Goal: Find specific page/section: Find specific page/section

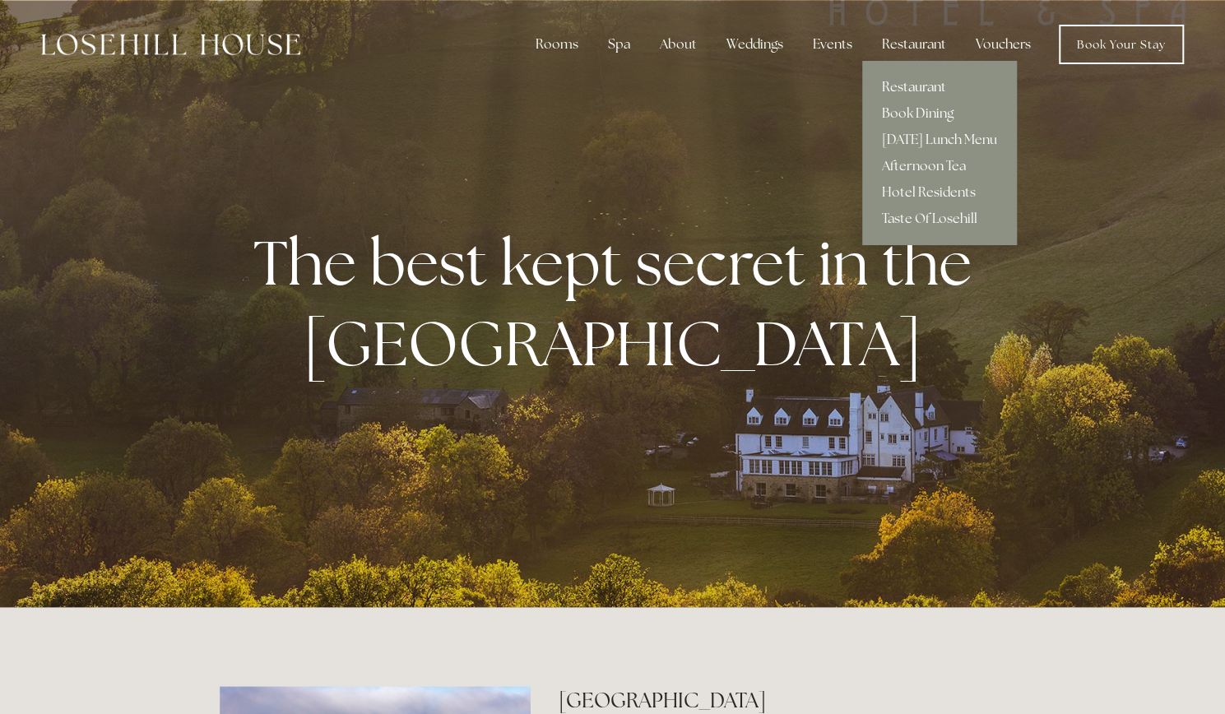
click at [919, 85] on link "Restaurant" at bounding box center [939, 87] width 155 height 26
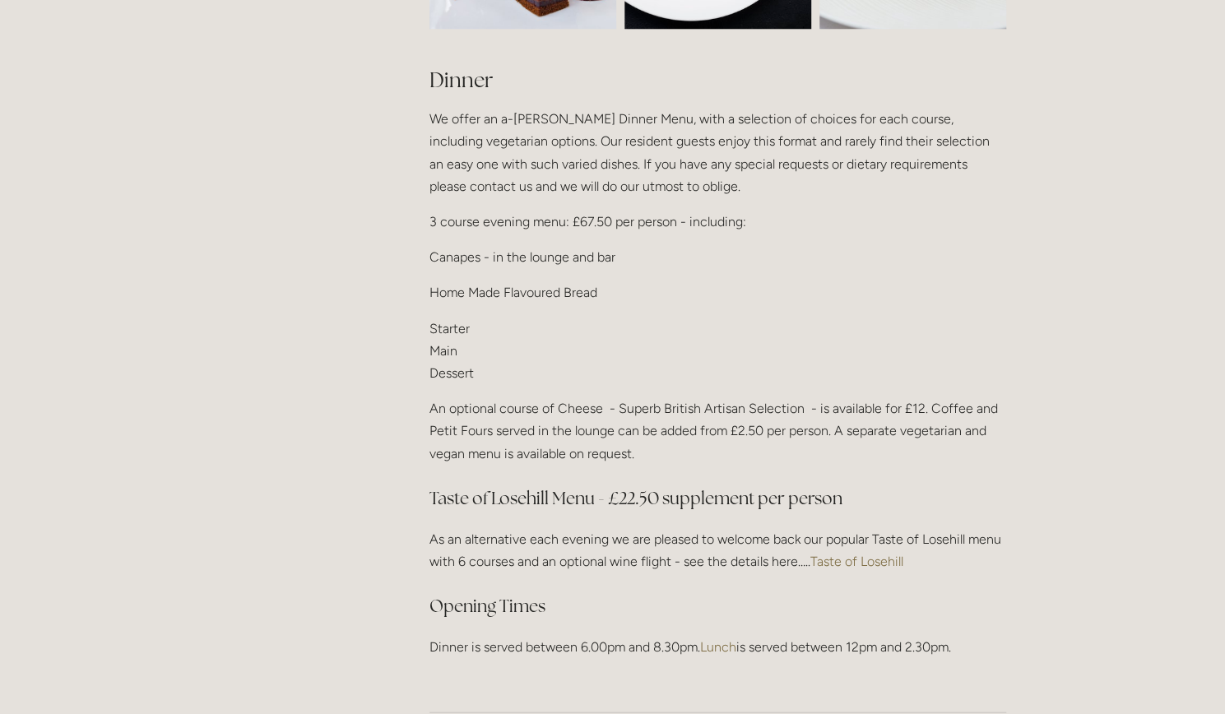
scroll to position [1974, 0]
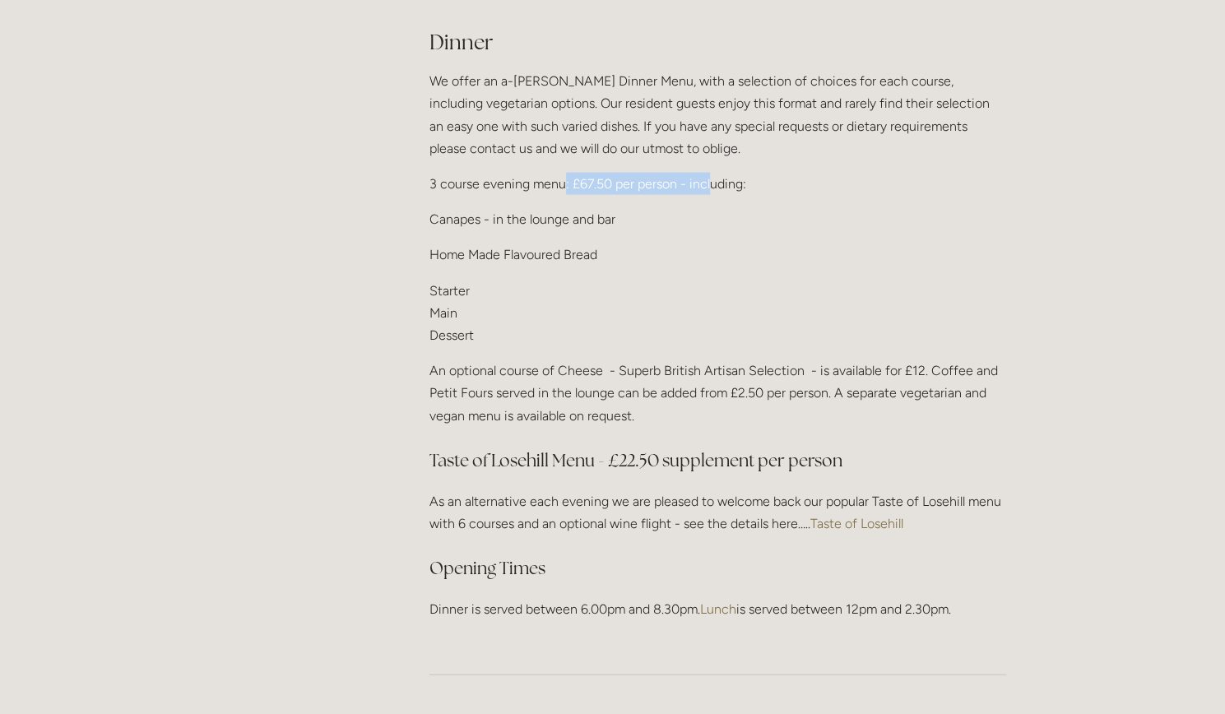
drag, startPoint x: 563, startPoint y: 177, endPoint x: 709, endPoint y: 181, distance: 146.4
click at [709, 181] on p "3 course evening menu: £67.50 per person - including:" at bounding box center [717, 184] width 577 height 22
click at [747, 181] on p "3 course evening menu: £67.50 per person - including:" at bounding box center [717, 184] width 577 height 22
drag, startPoint x: 569, startPoint y: 179, endPoint x: 707, endPoint y: 180, distance: 138.2
click at [707, 180] on p "3 course evening menu: £67.50 per person - including:" at bounding box center [717, 184] width 577 height 22
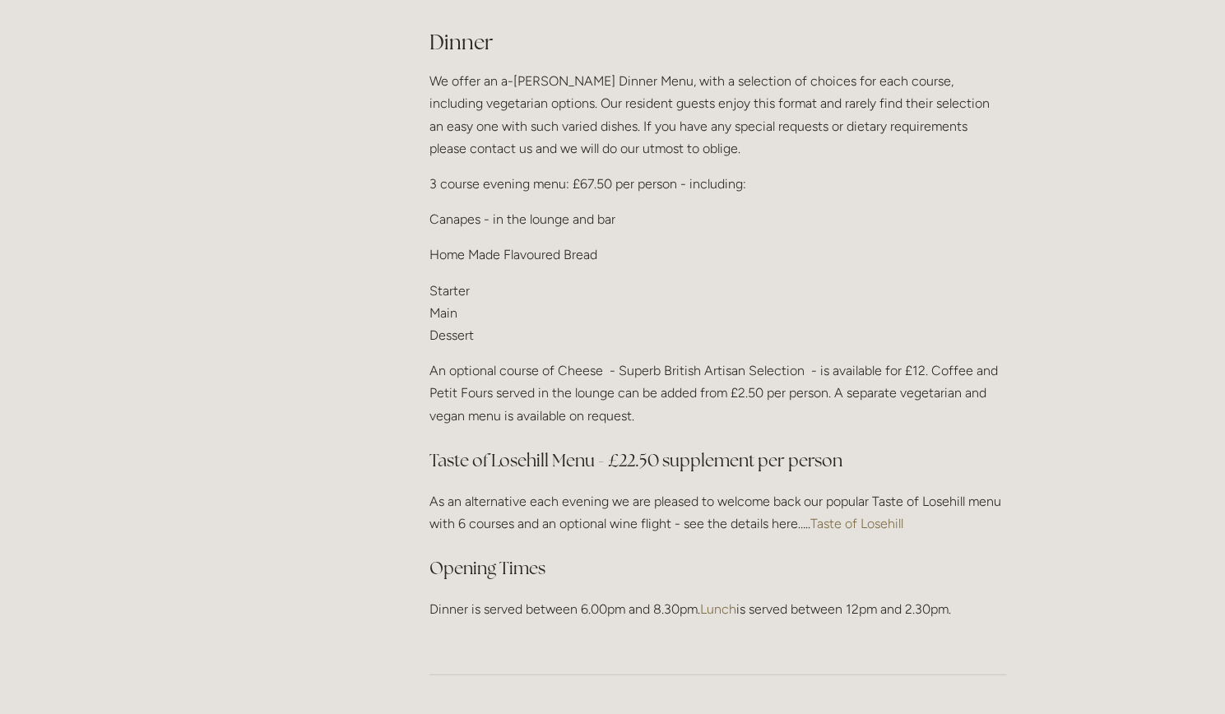
click at [625, 230] on div "Dinner We offer an a-la-carte Dinner Menu, with a selection of choices for each…" at bounding box center [717, 324] width 577 height 592
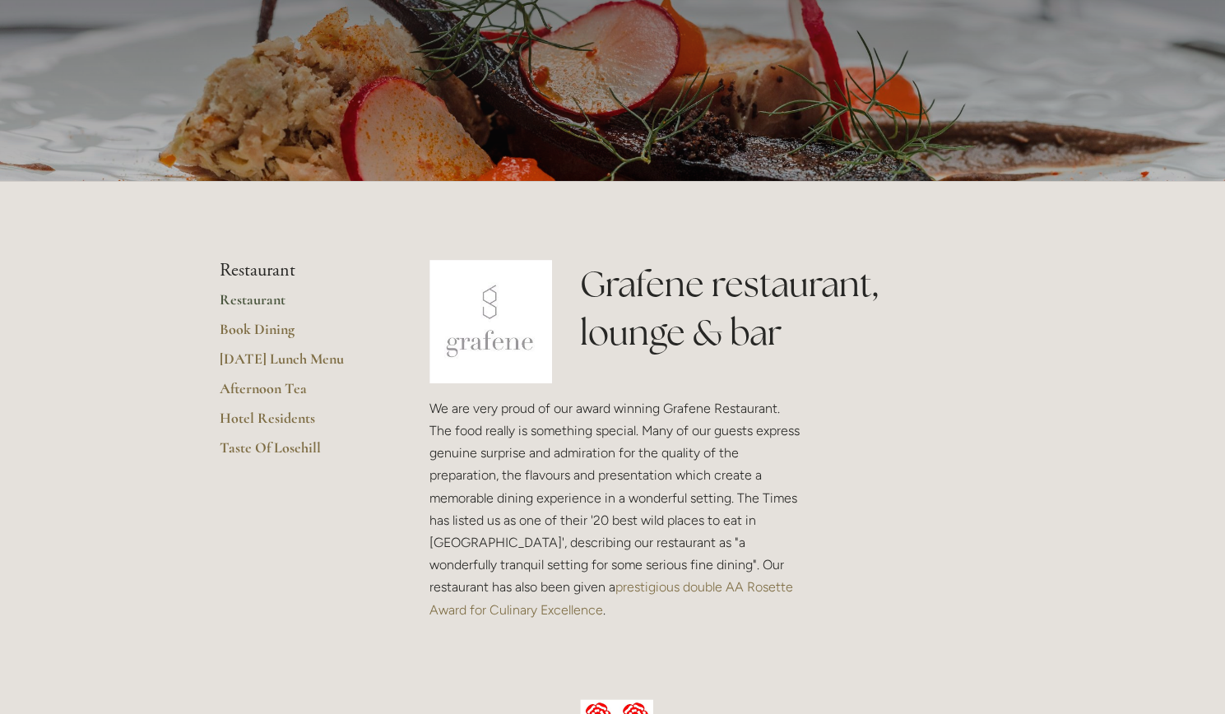
scroll to position [0, 0]
